Goal: Find specific page/section: Find specific page/section

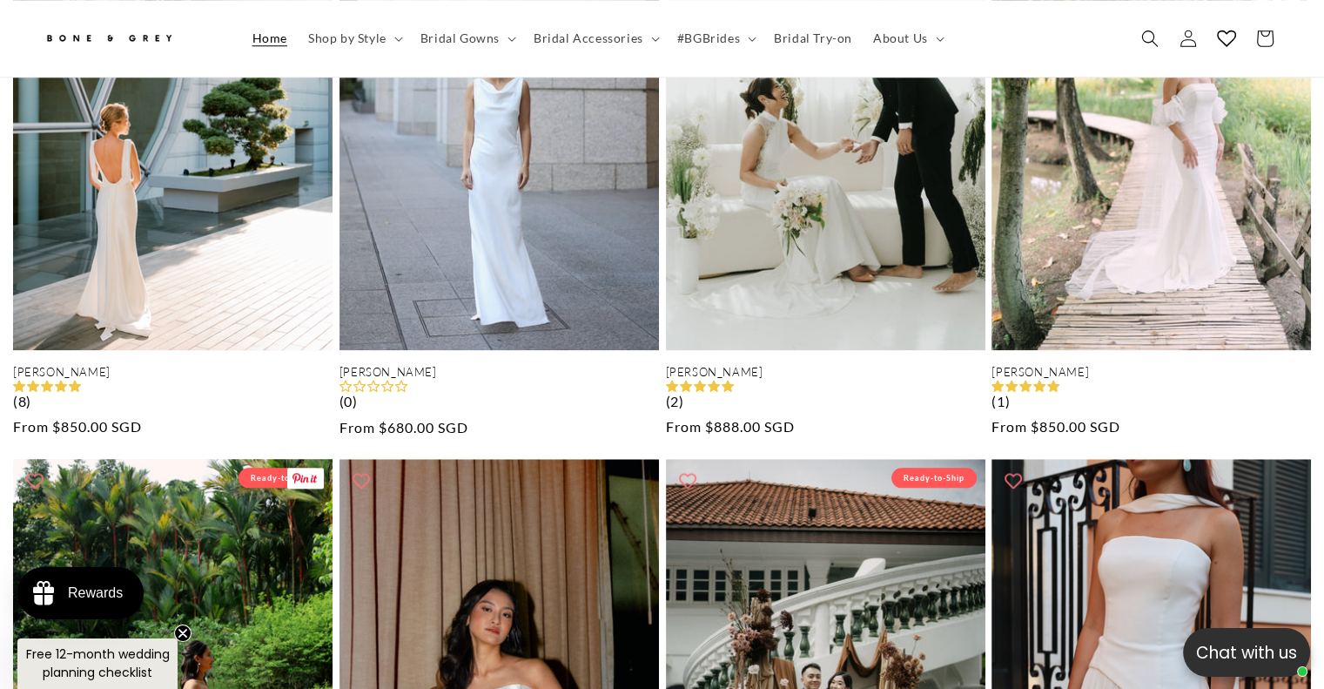
scroll to position [0, 1323]
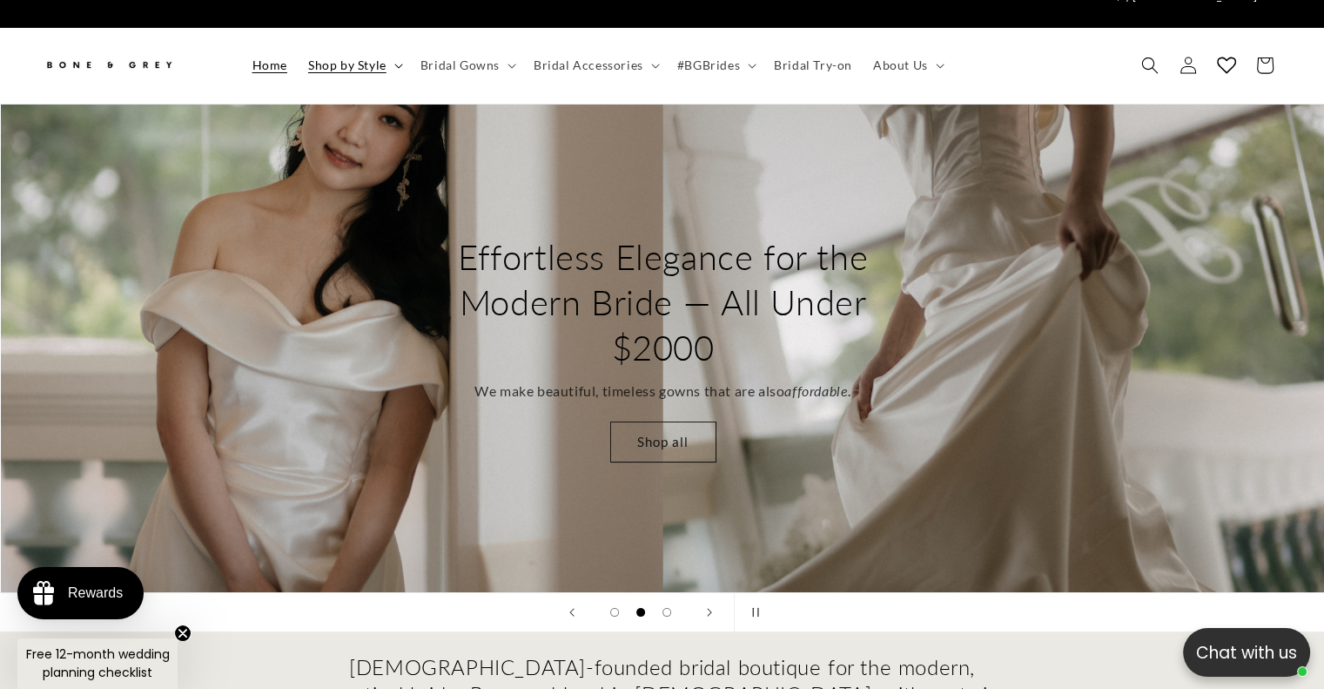
scroll to position [0, 451]
click at [370, 57] on span "Shop by Style" at bounding box center [347, 65] width 78 height 16
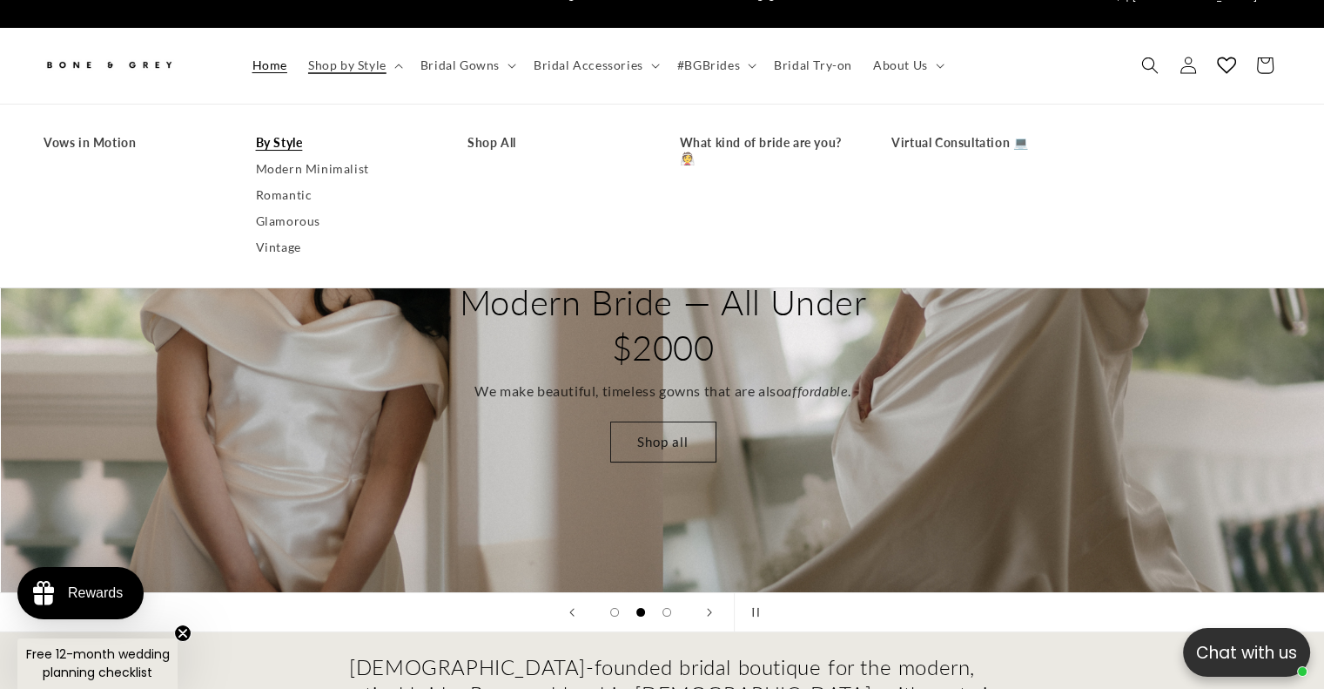
click at [292, 130] on link "By Style" at bounding box center [345, 143] width 178 height 26
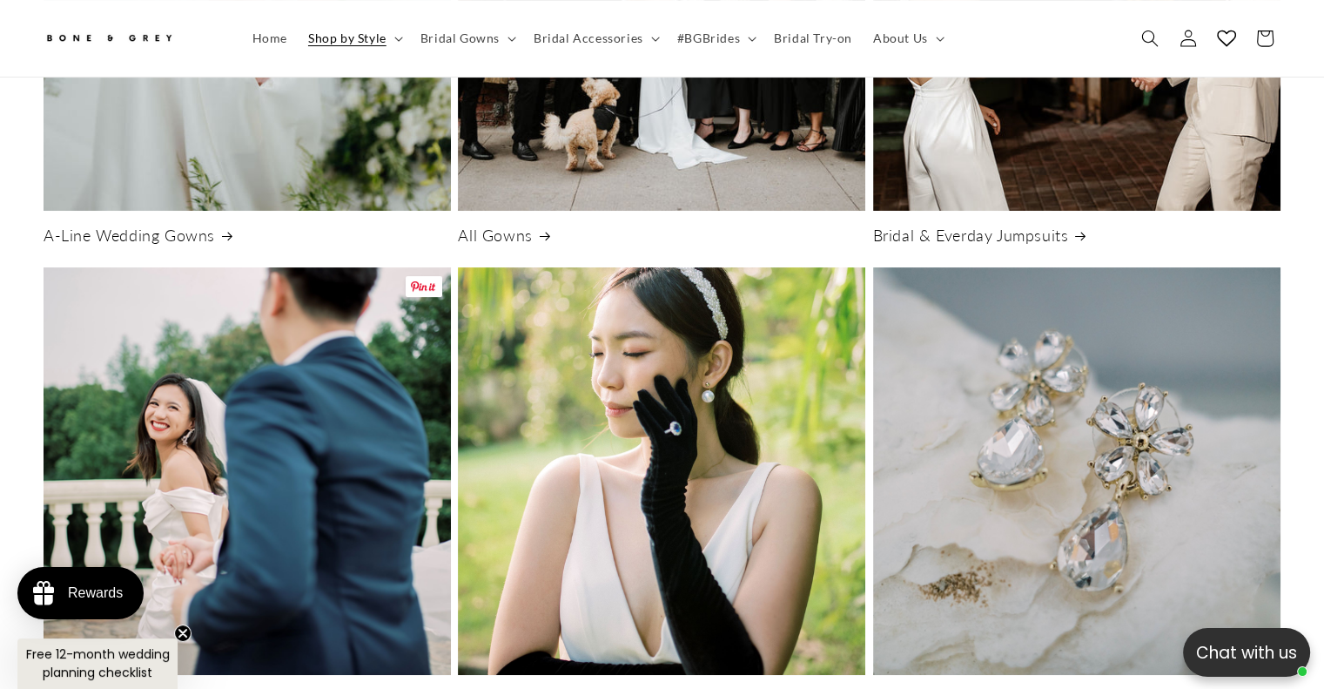
scroll to position [432, 0]
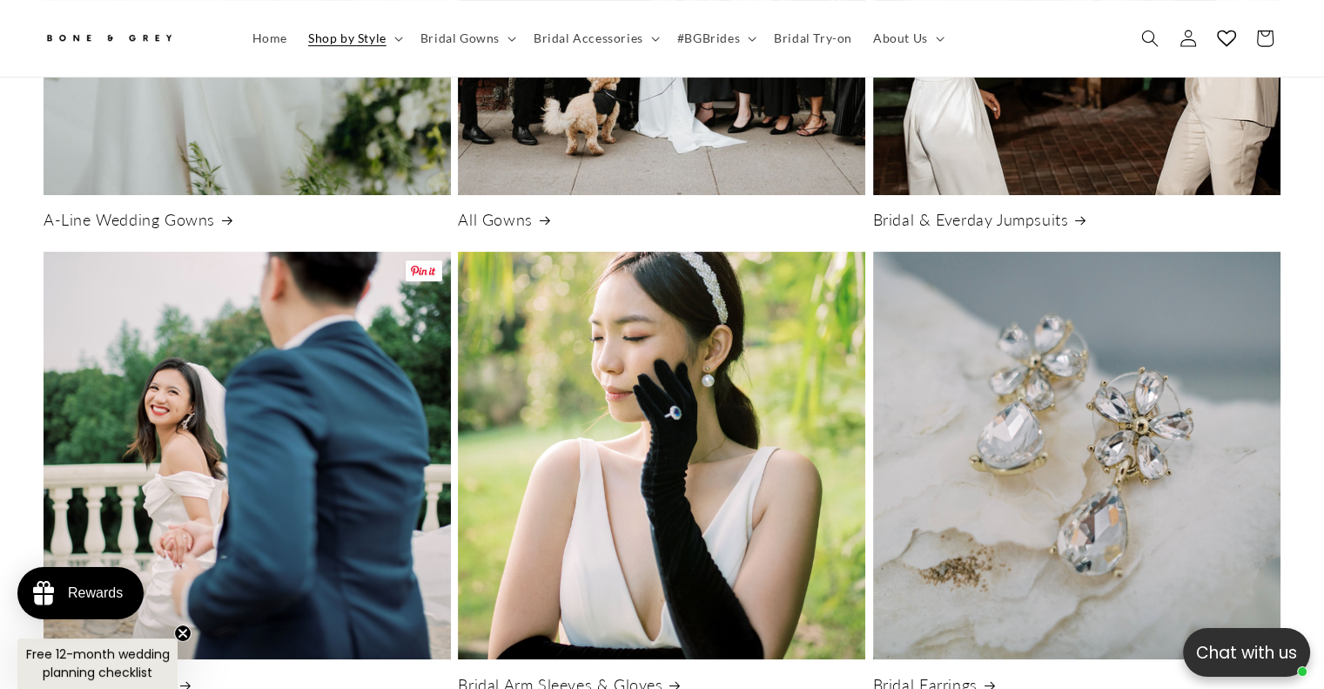
click at [397, 675] on link "Bridal Accessories" at bounding box center [247, 685] width 407 height 20
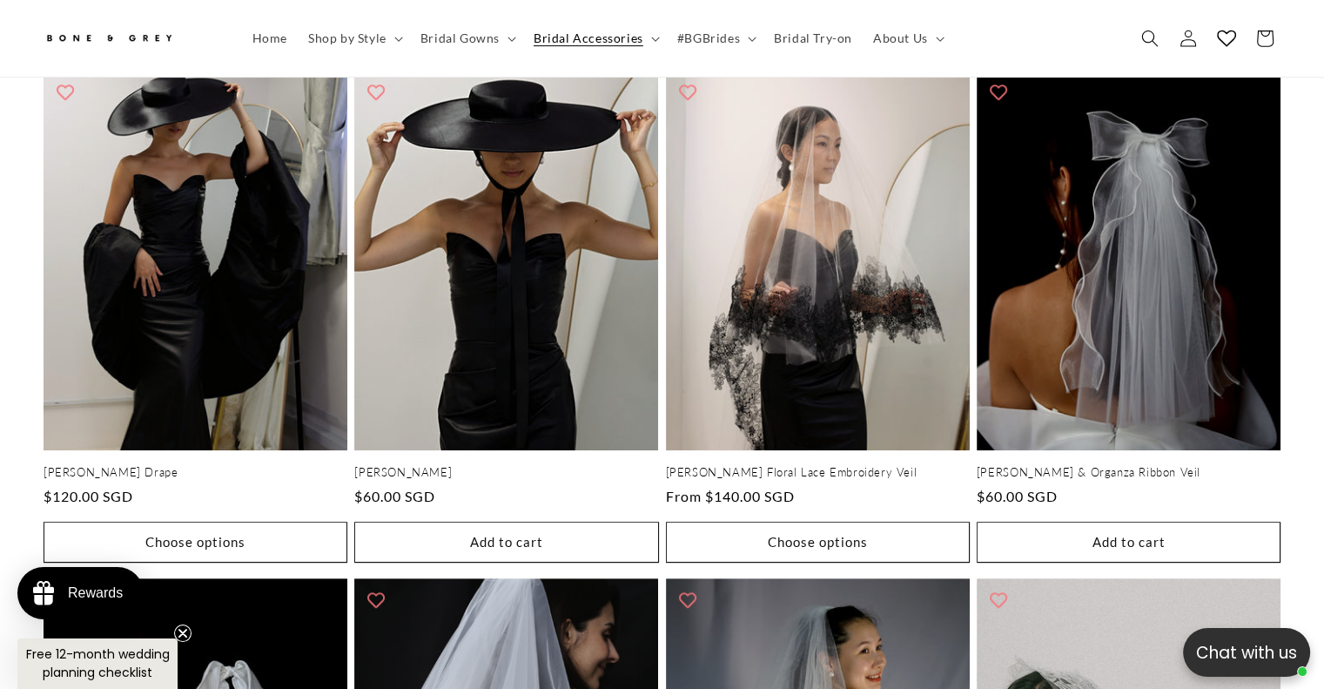
scroll to position [0, 902]
